Goal: Information Seeking & Learning: Learn about a topic

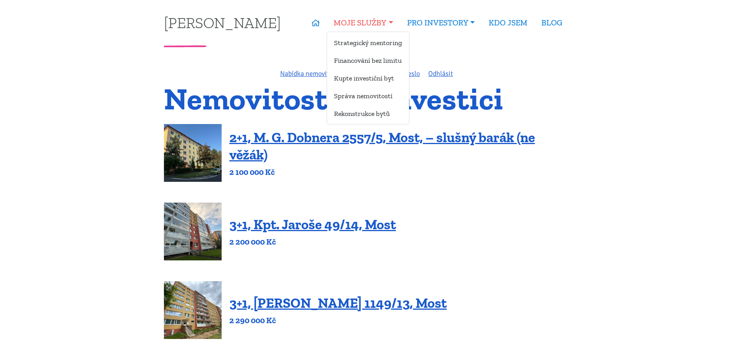
click at [356, 17] on link "MOJE SLUŽBY" at bounding box center [363, 23] width 73 height 18
click at [355, 18] on link "MOJE SLUŽBY" at bounding box center [363, 23] width 73 height 18
click at [352, 21] on link "MOJE SLUŽBY" at bounding box center [363, 23] width 73 height 18
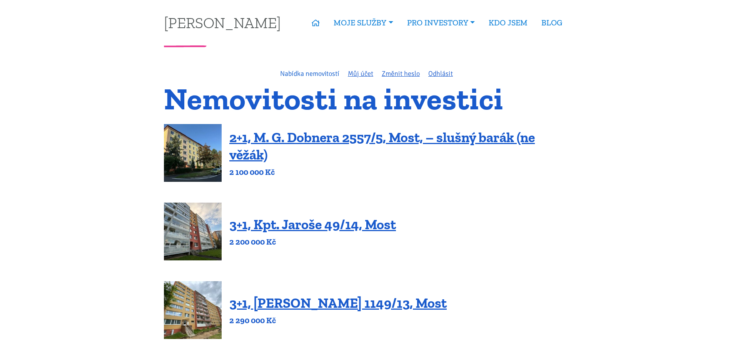
click at [302, 73] on link "Nabídka nemovitostí" at bounding box center [309, 73] width 59 height 8
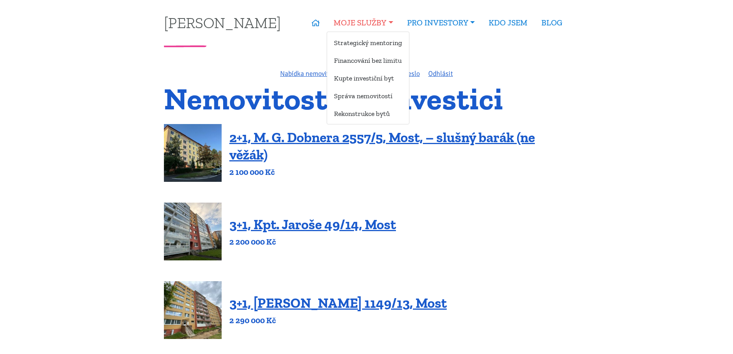
click at [353, 30] on link "MOJE SLUŽBY" at bounding box center [363, 23] width 73 height 18
click at [379, 77] on link "Kupte investiční byt" at bounding box center [368, 78] width 82 height 14
